Goal: Find specific page/section: Find specific page/section

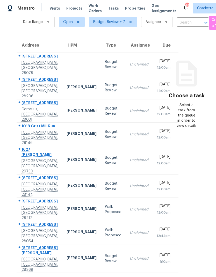
scroll to position [16, 0]
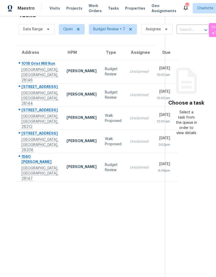
click at [27, 66] on div "1018 Grist Mill Run" at bounding box center [40, 64] width 37 height 6
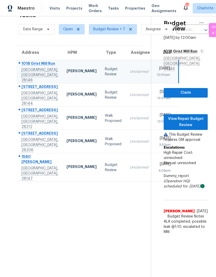
click at [26, 91] on div "[STREET_ADDRESS]" at bounding box center [40, 87] width 37 height 6
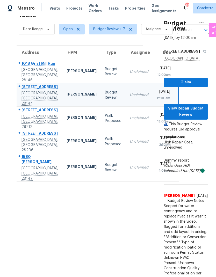
click at [20, 195] on section "Tasks 5 Results Date Range Open Budget Review + 7 Assignee ​ Create a Task Addr…" at bounding box center [79, 174] width 143 height 333
click at [20, 198] on section "Tasks 5 Results Date Range Open Budget Review + 7 Assignee ​ Create a Task Addr…" at bounding box center [79, 174] width 143 height 333
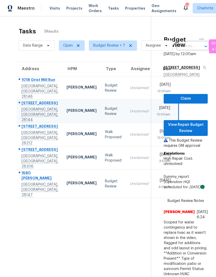
scroll to position [0, 0]
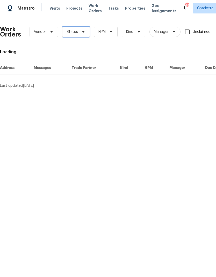
click at [82, 30] on icon at bounding box center [83, 32] width 4 height 4
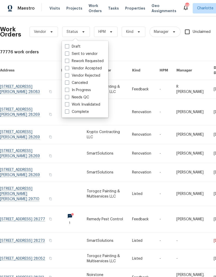
click at [85, 100] on label "Needs QC" at bounding box center [77, 97] width 24 height 5
click at [68, 98] on input "Needs QC" at bounding box center [66, 96] width 3 height 3
checkbox input "true"
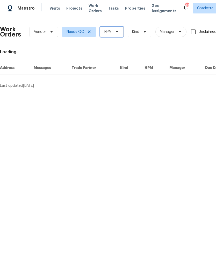
click at [119, 35] on span "HPM" at bounding box center [112, 32] width 24 height 10
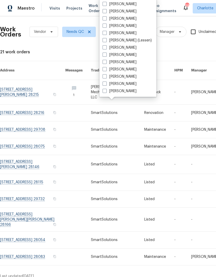
scroll to position [64, 0]
click at [125, 93] on label "[PERSON_NAME]" at bounding box center [120, 91] width 34 height 5
click at [106, 92] on input "[PERSON_NAME]" at bounding box center [104, 90] width 3 height 3
checkbox input "true"
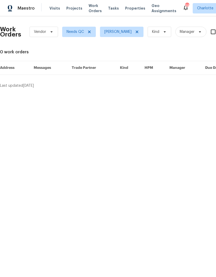
click at [25, 13] on div "Maestro" at bounding box center [17, 8] width 35 height 10
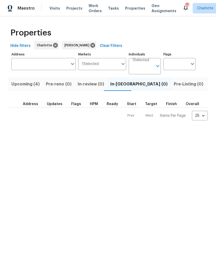
scroll to position [0, 11]
